Goal: Navigation & Orientation: Find specific page/section

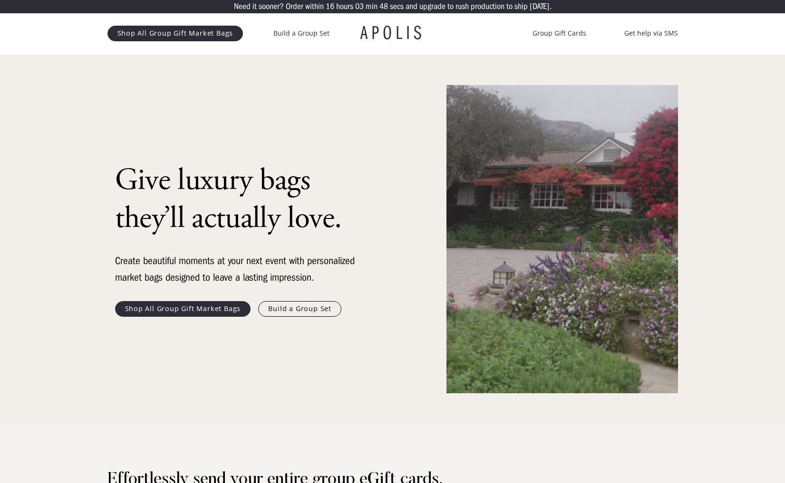
click at [216, 311] on link "Shop All Group Gift Market Bags" at bounding box center [183, 308] width 136 height 15
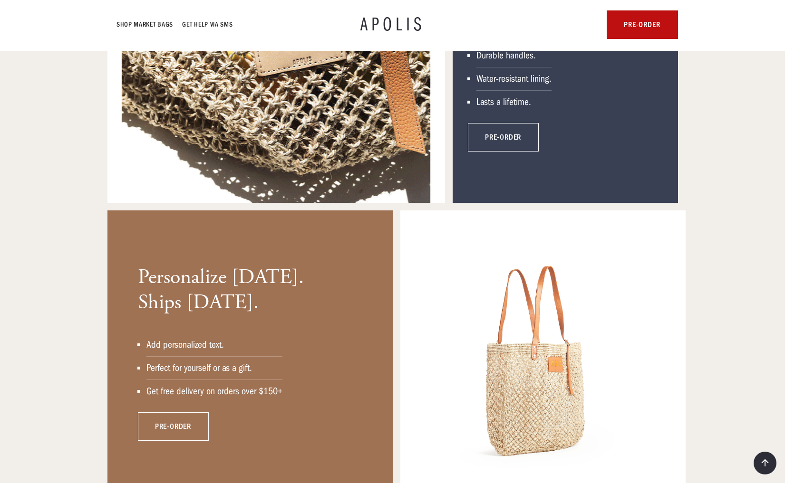
scroll to position [2579, 0]
